Goal: Check status: Check status

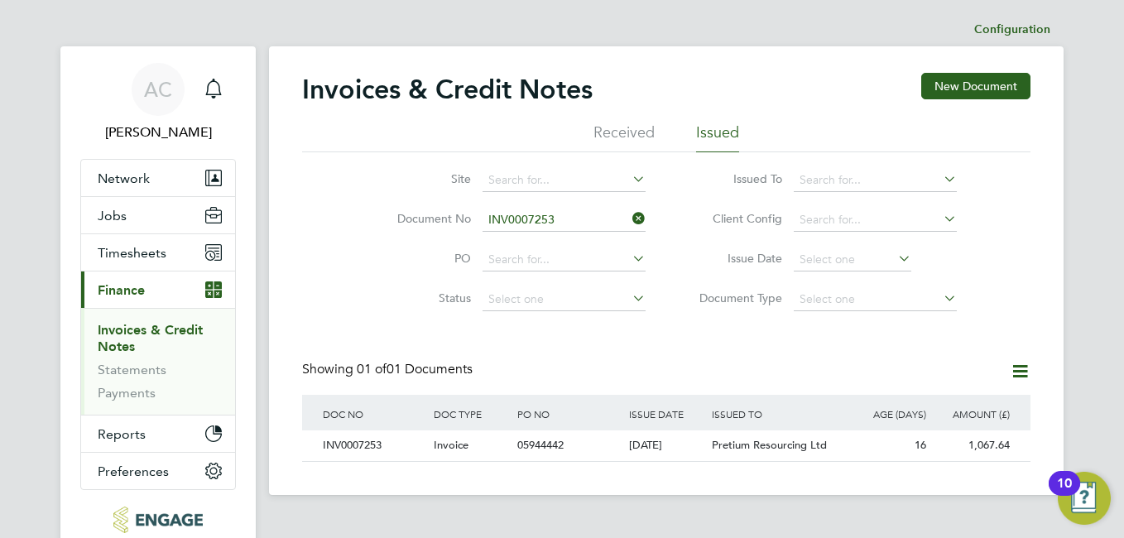
scroll to position [31, 140]
click at [610, 132] on li "Received" at bounding box center [624, 138] width 61 height 30
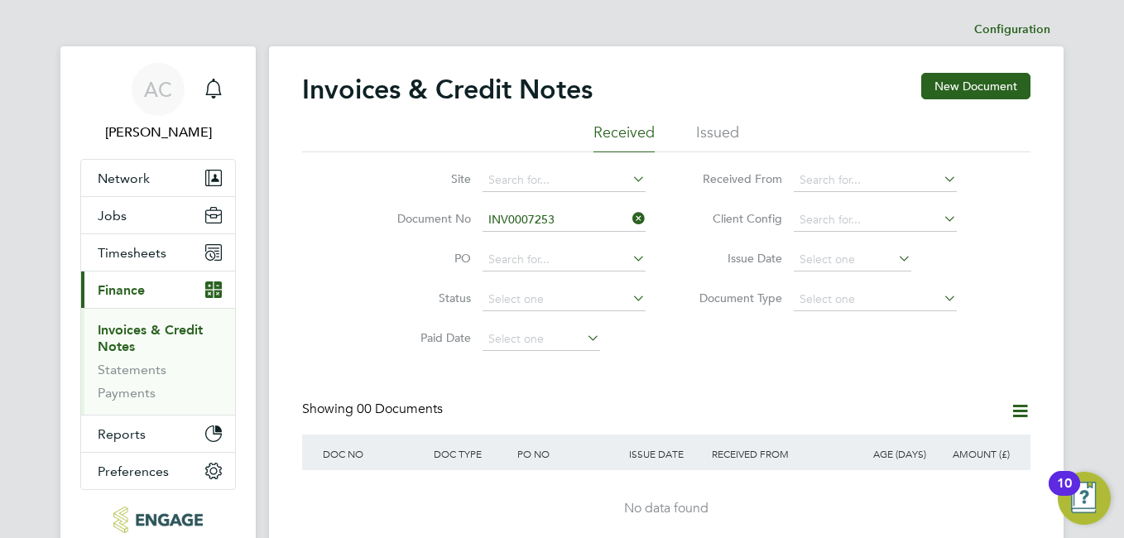
scroll to position [96, 0]
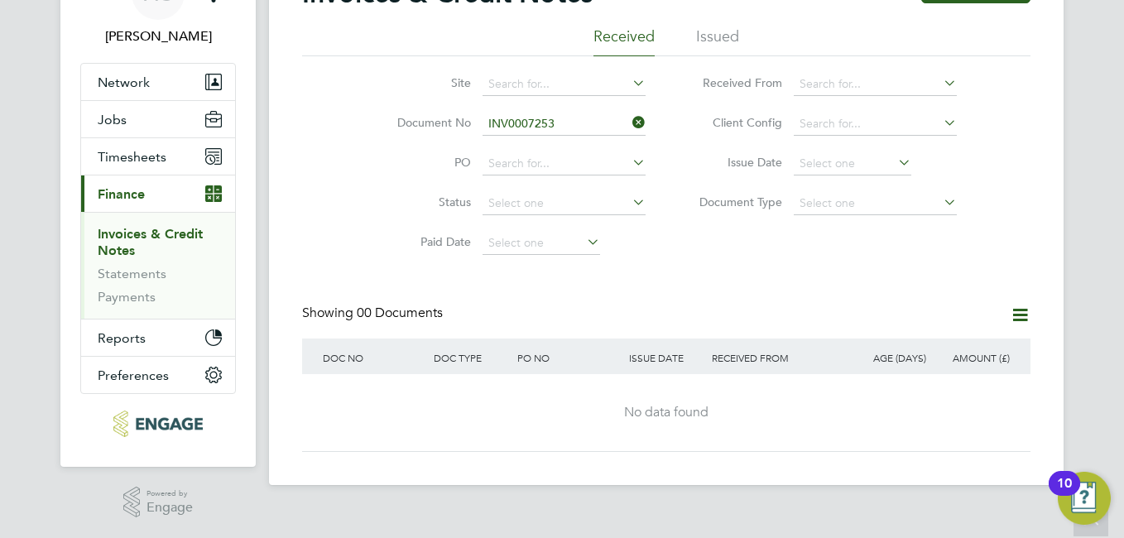
click at [629, 124] on icon at bounding box center [629, 122] width 0 height 23
click at [132, 240] on link "Invoices & Credit Notes" at bounding box center [150, 242] width 105 height 32
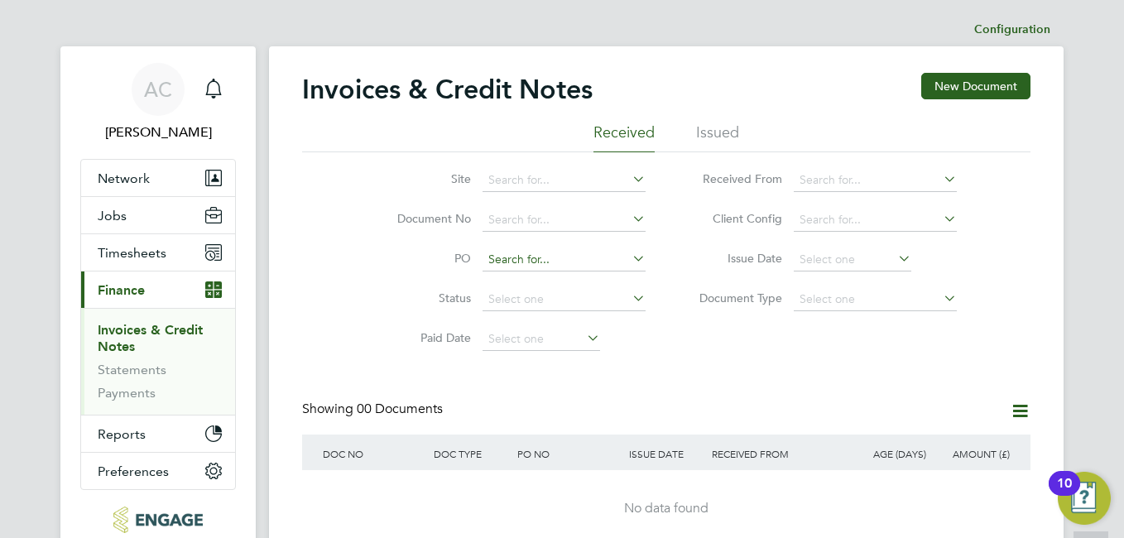
scroll to position [96, 0]
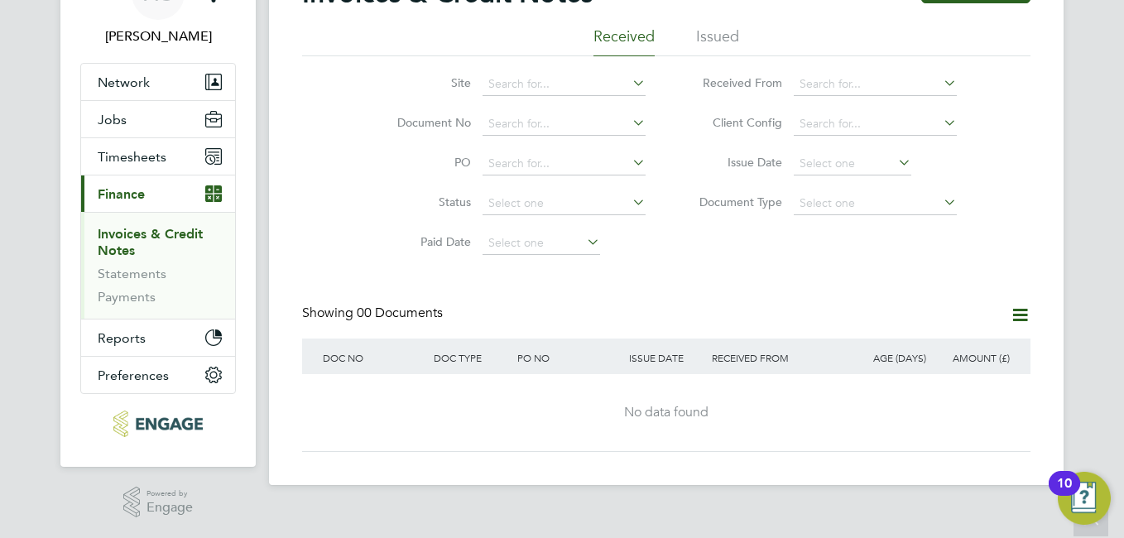
click at [710, 35] on li "Issued" at bounding box center [717, 41] width 43 height 30
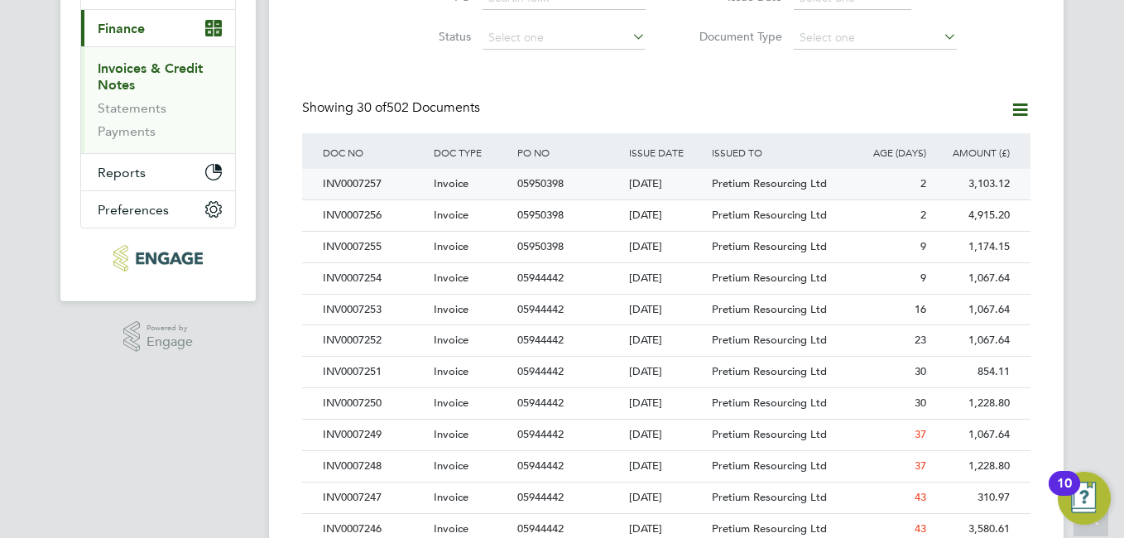
click at [369, 184] on div "INV0007257" at bounding box center [374, 184] width 111 height 31
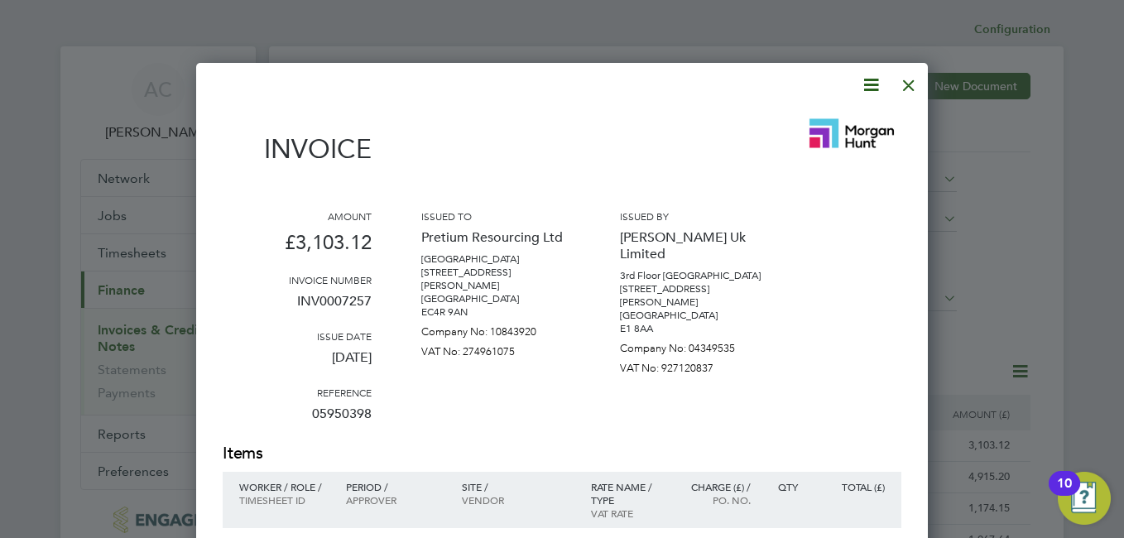
click at [912, 84] on div at bounding box center [909, 81] width 30 height 30
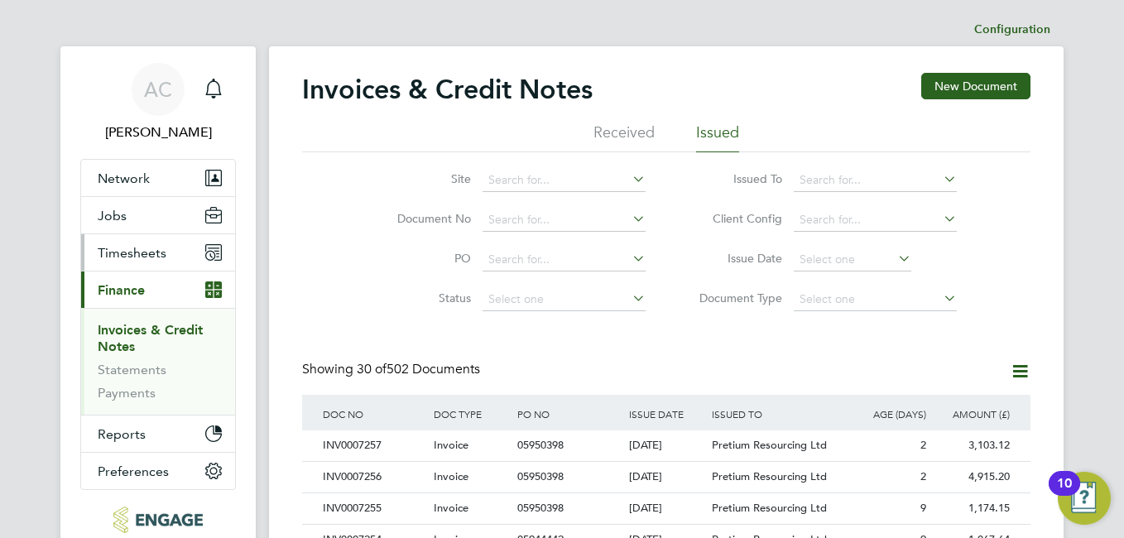
click at [137, 245] on span "Timesheets" at bounding box center [132, 253] width 69 height 16
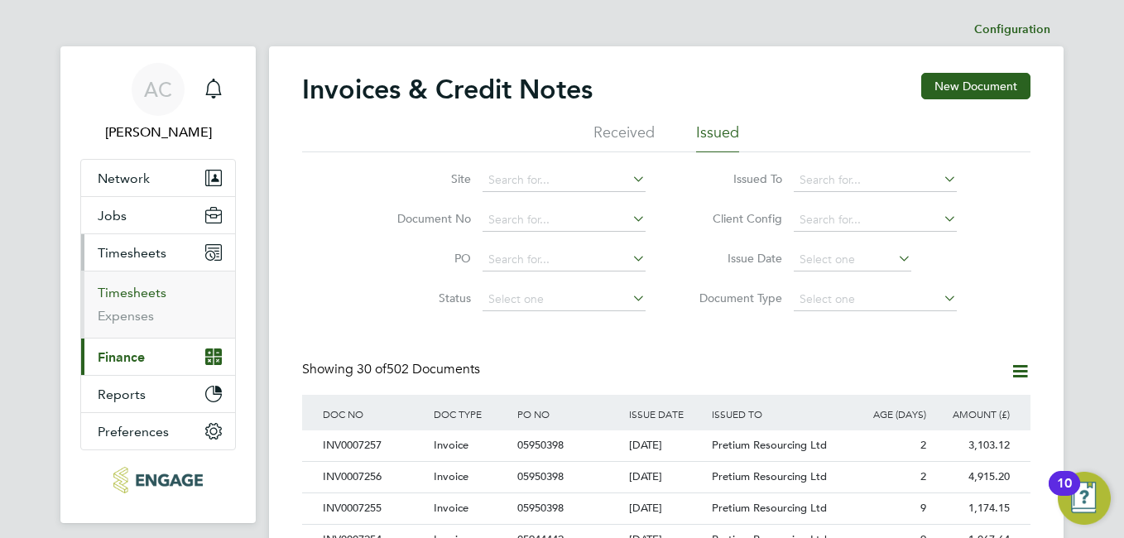
click at [137, 288] on link "Timesheets" at bounding box center [132, 293] width 69 height 16
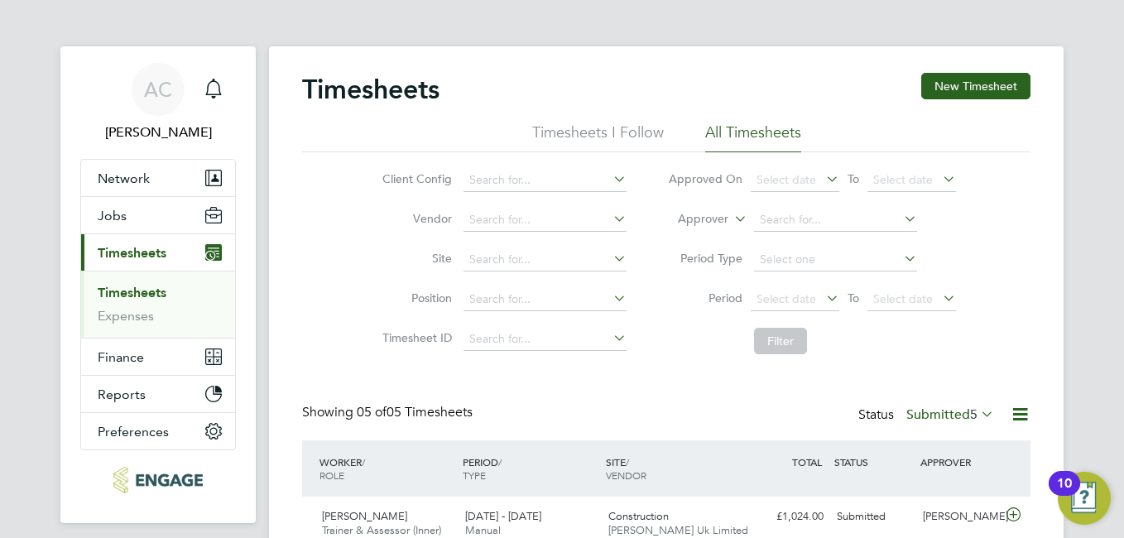
click at [593, 136] on li "Timesheets I Follow" at bounding box center [598, 138] width 132 height 30
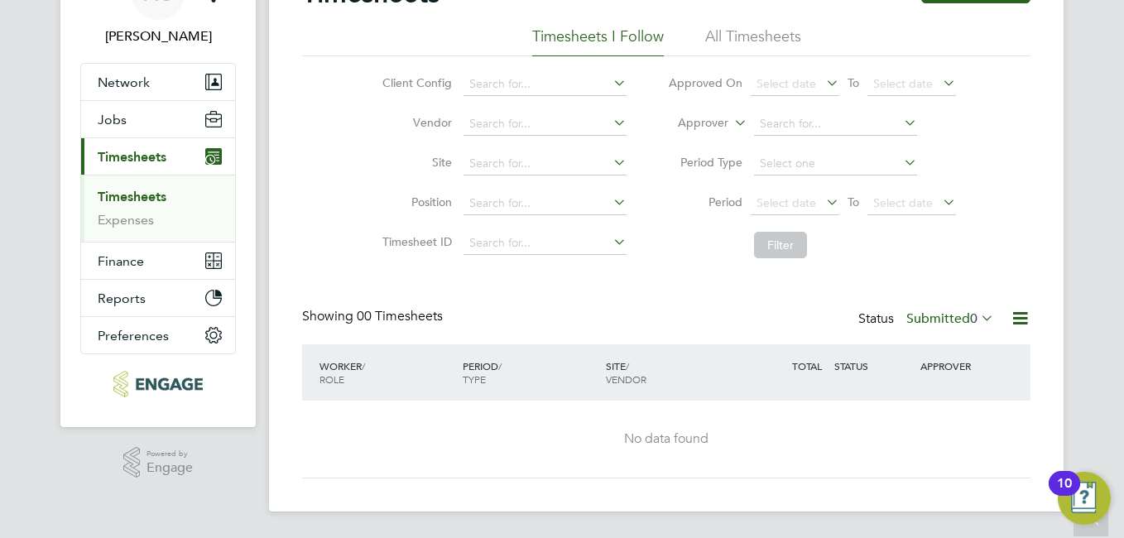
click at [720, 43] on li "All Timesheets" at bounding box center [753, 41] width 96 height 30
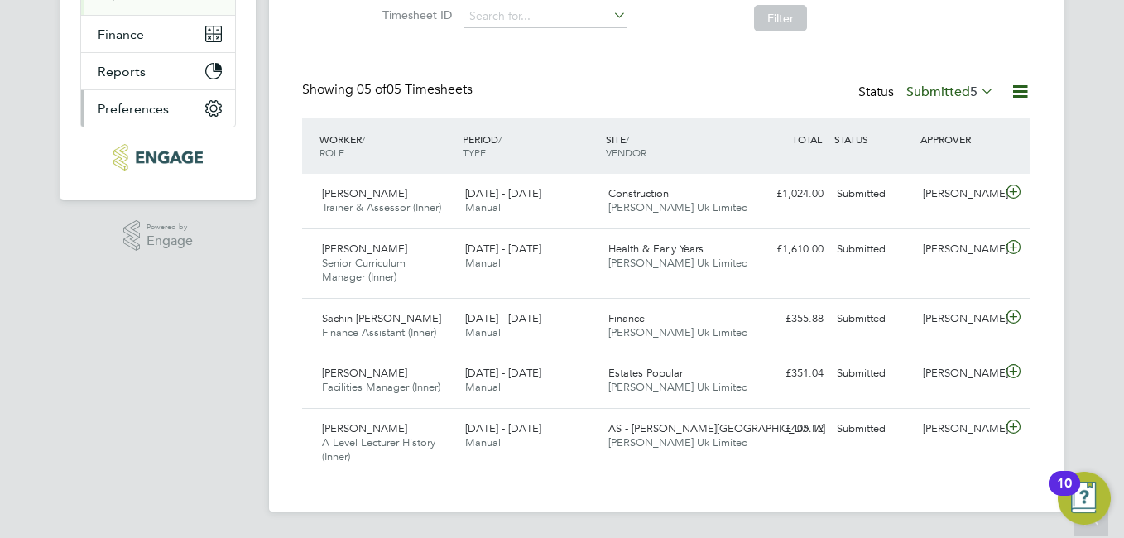
scroll to position [157, 0]
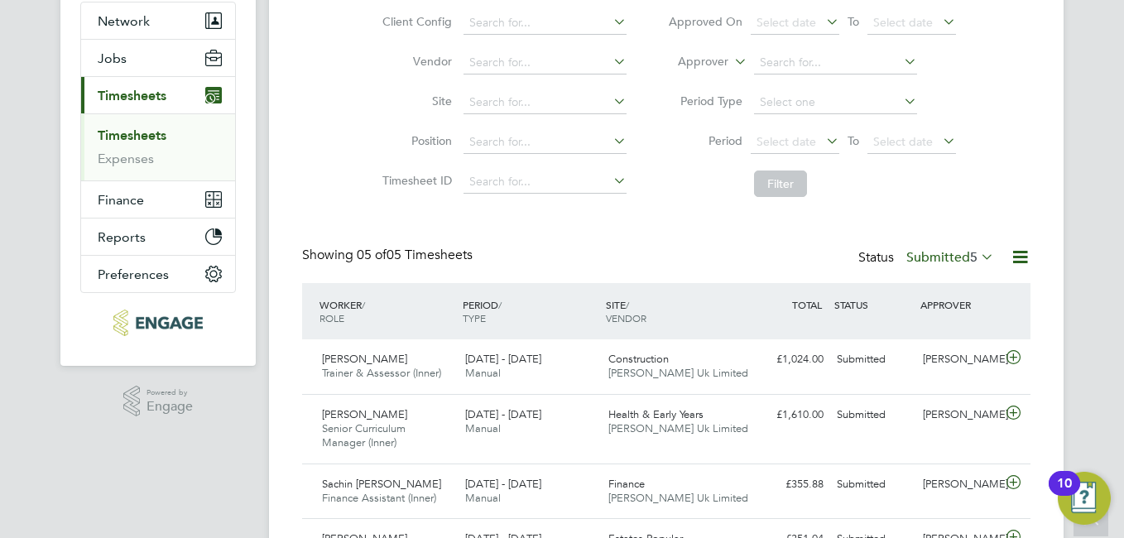
click at [131, 91] on span "Timesheets" at bounding box center [132, 96] width 69 height 16
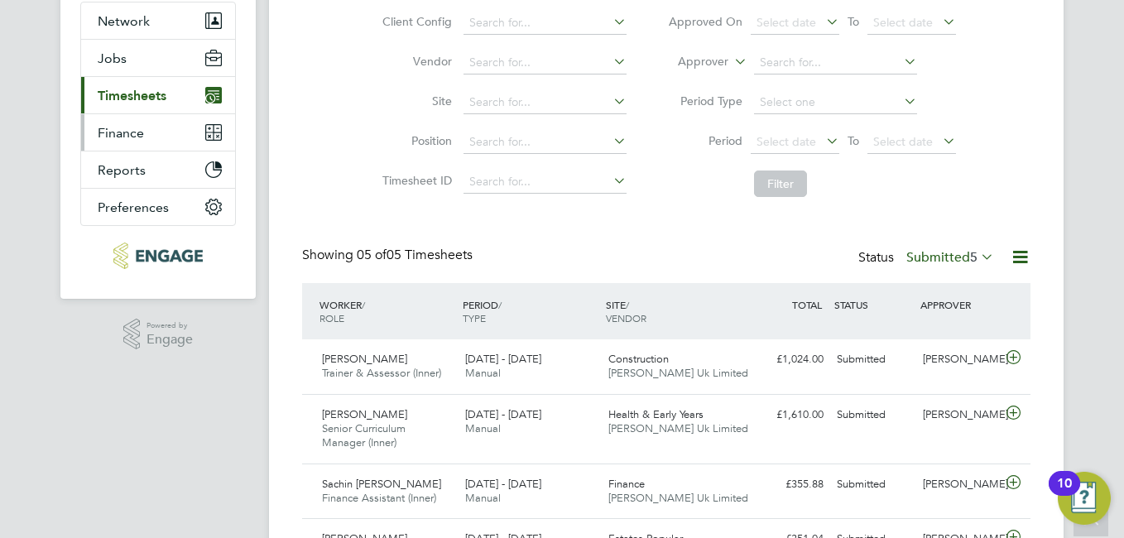
click at [123, 135] on span "Finance" at bounding box center [121, 133] width 46 height 16
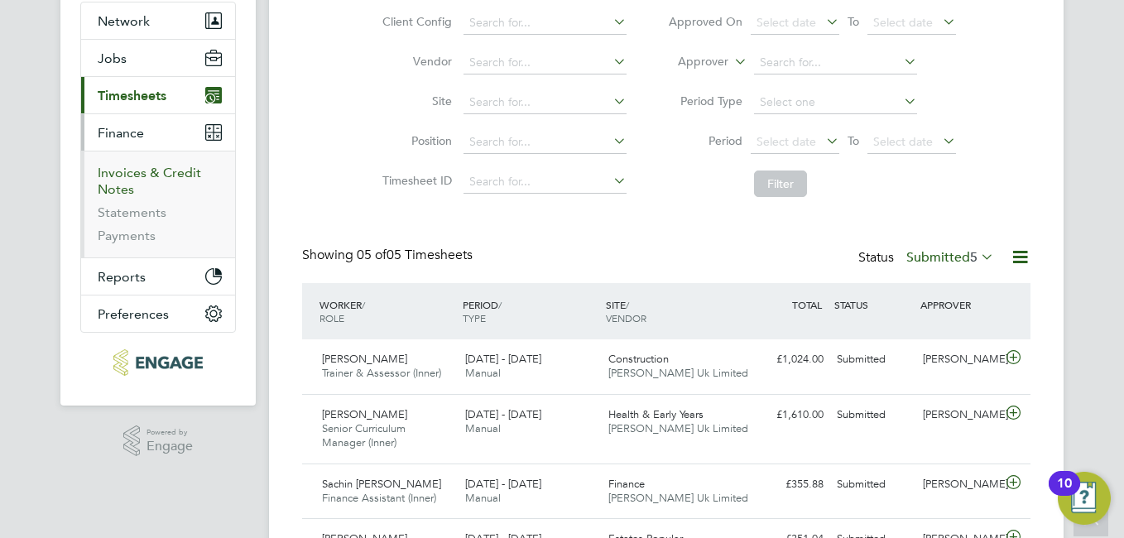
click at [126, 178] on link "Invoices & Credit Notes" at bounding box center [149, 181] width 103 height 32
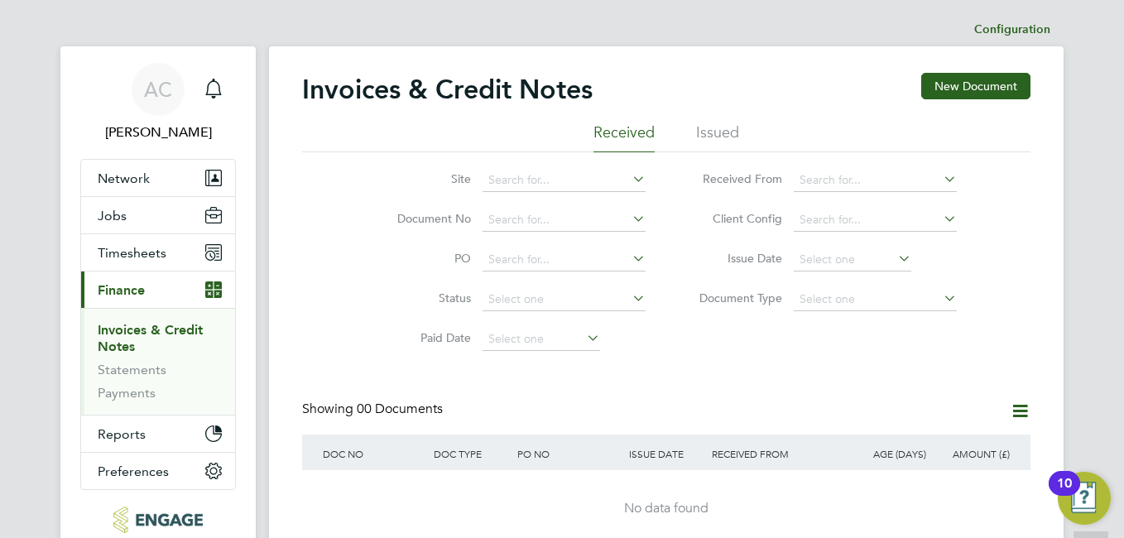
scroll to position [96, 0]
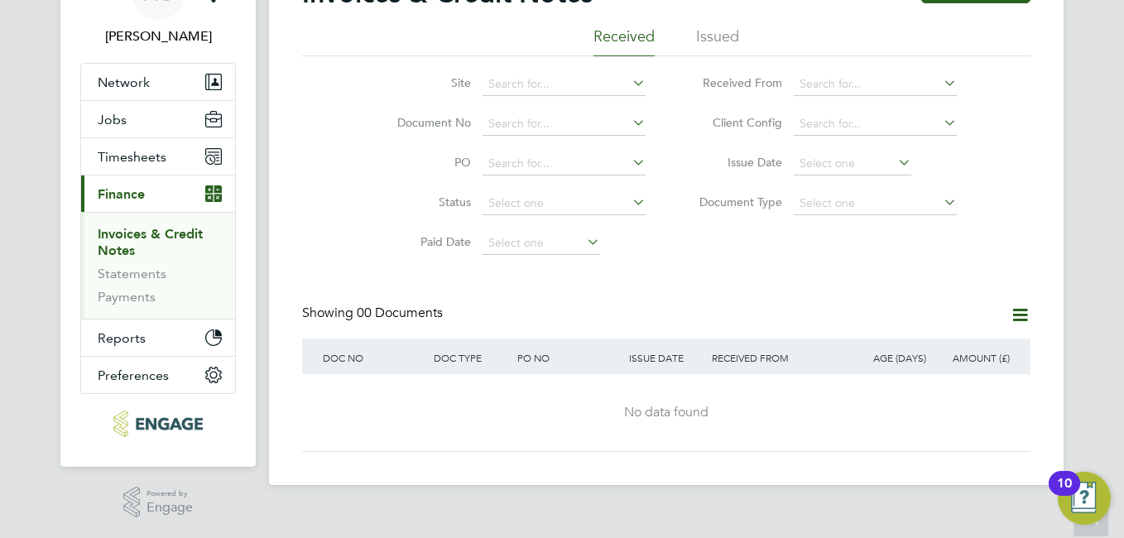
click at [720, 38] on li "Issued" at bounding box center [717, 41] width 43 height 30
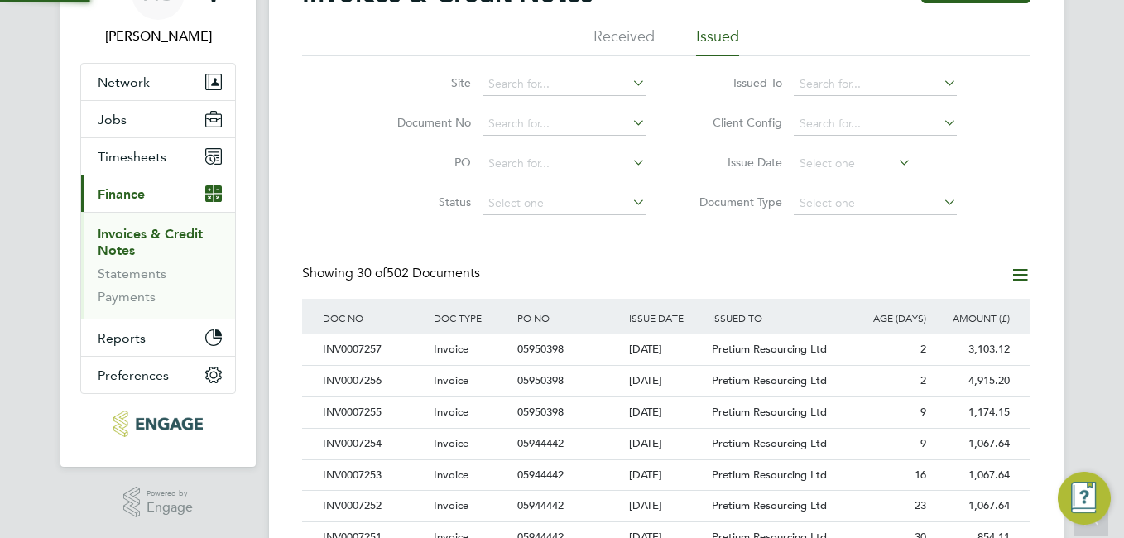
scroll to position [31, 113]
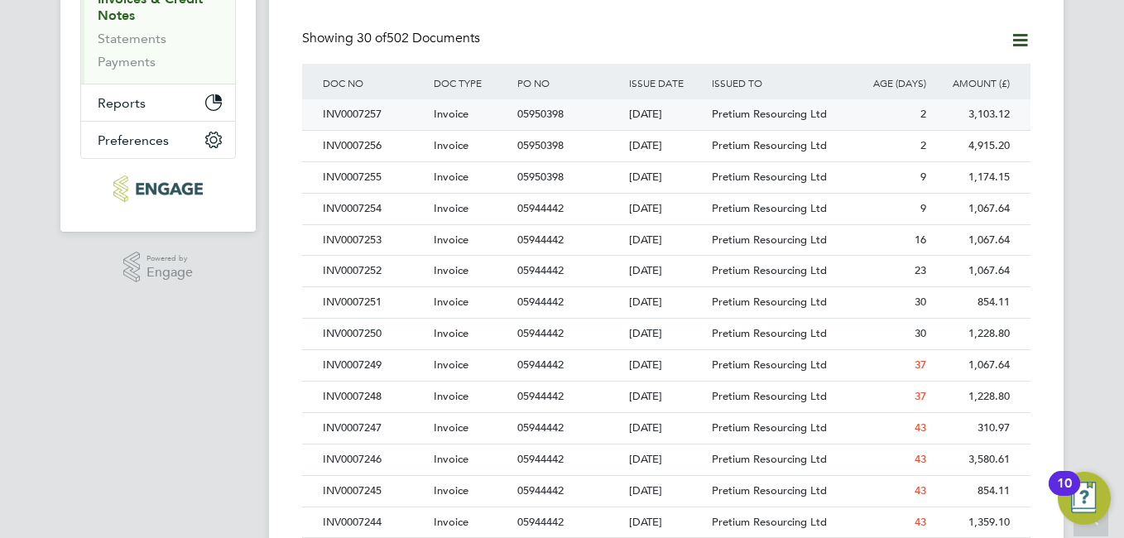
click at [366, 114] on div "INV0007257" at bounding box center [374, 114] width 111 height 31
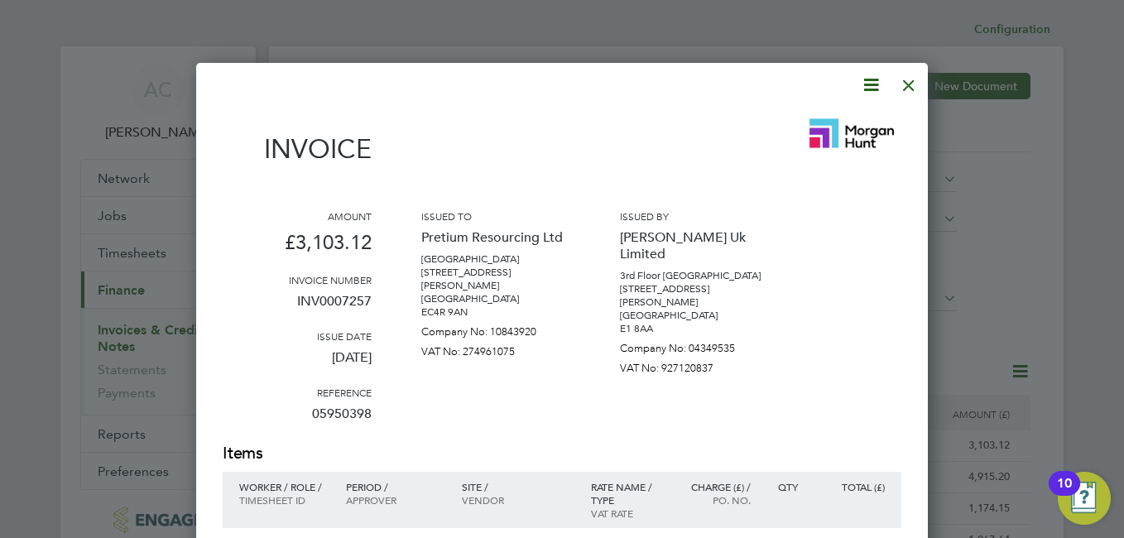
click at [907, 83] on div at bounding box center [909, 81] width 30 height 30
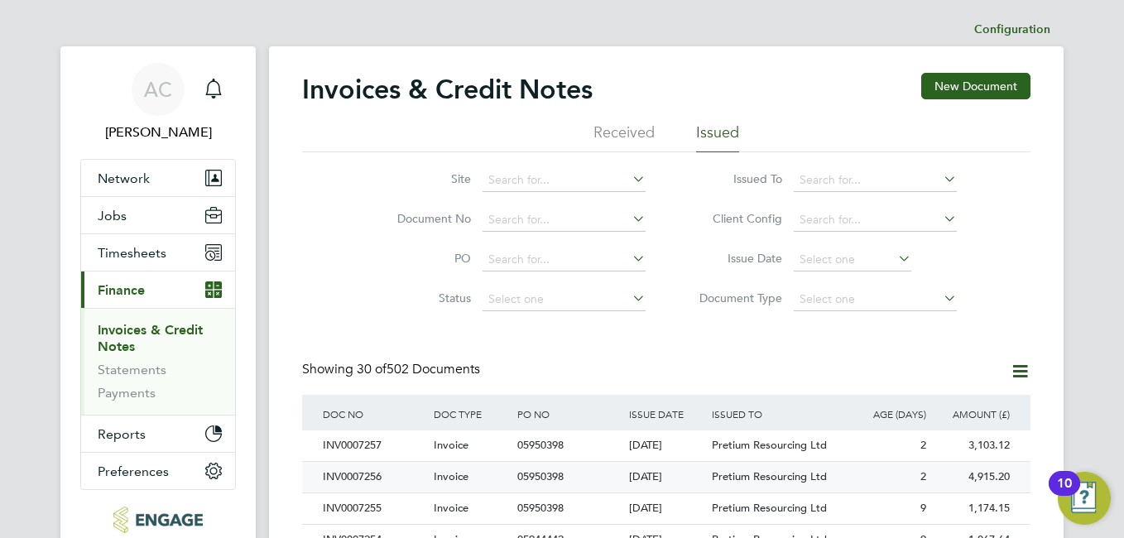
click at [342, 476] on div "INV0007256" at bounding box center [374, 477] width 111 height 31
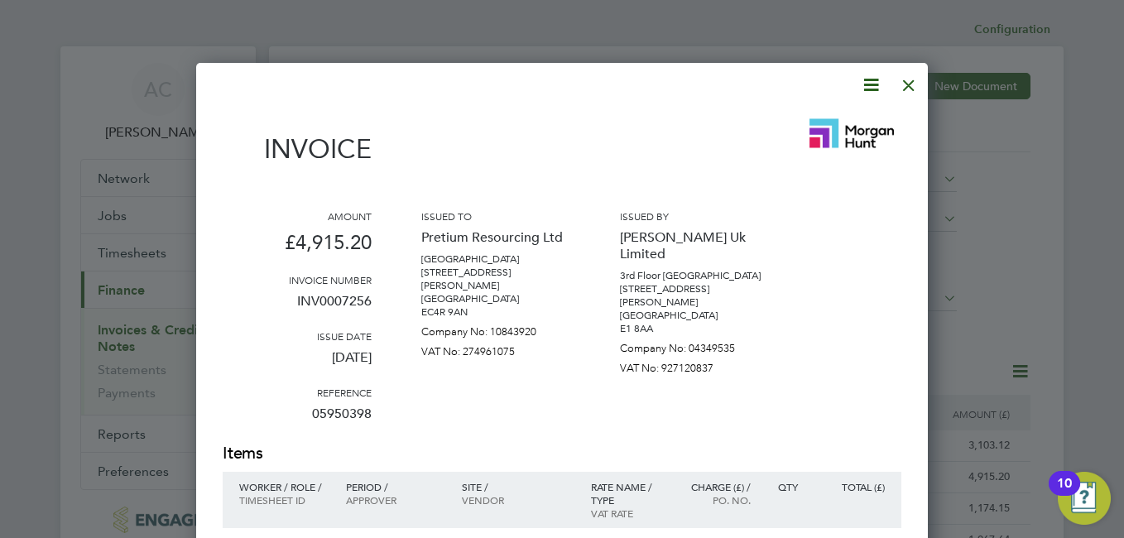
click at [908, 79] on div at bounding box center [909, 81] width 30 height 30
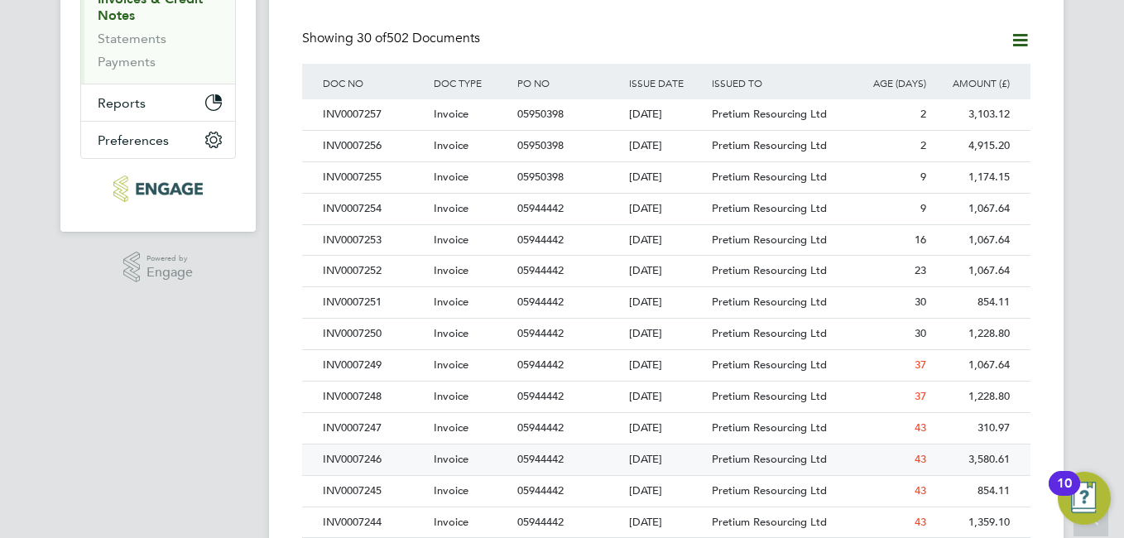
click at [357, 458] on div "INV0007246" at bounding box center [374, 460] width 111 height 31
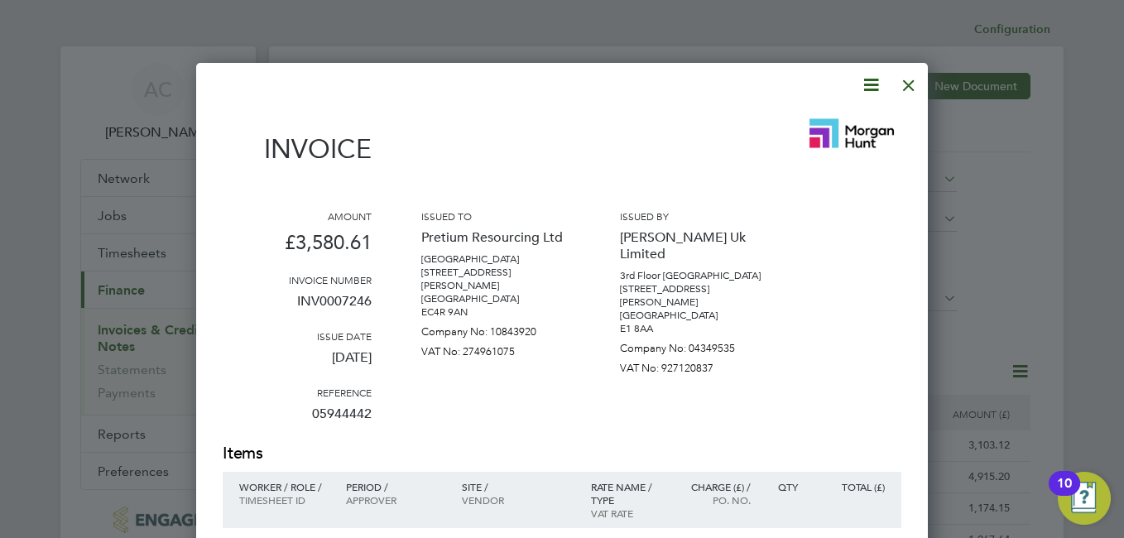
click at [907, 84] on div at bounding box center [909, 81] width 30 height 30
